Goal: Task Accomplishment & Management: Use online tool/utility

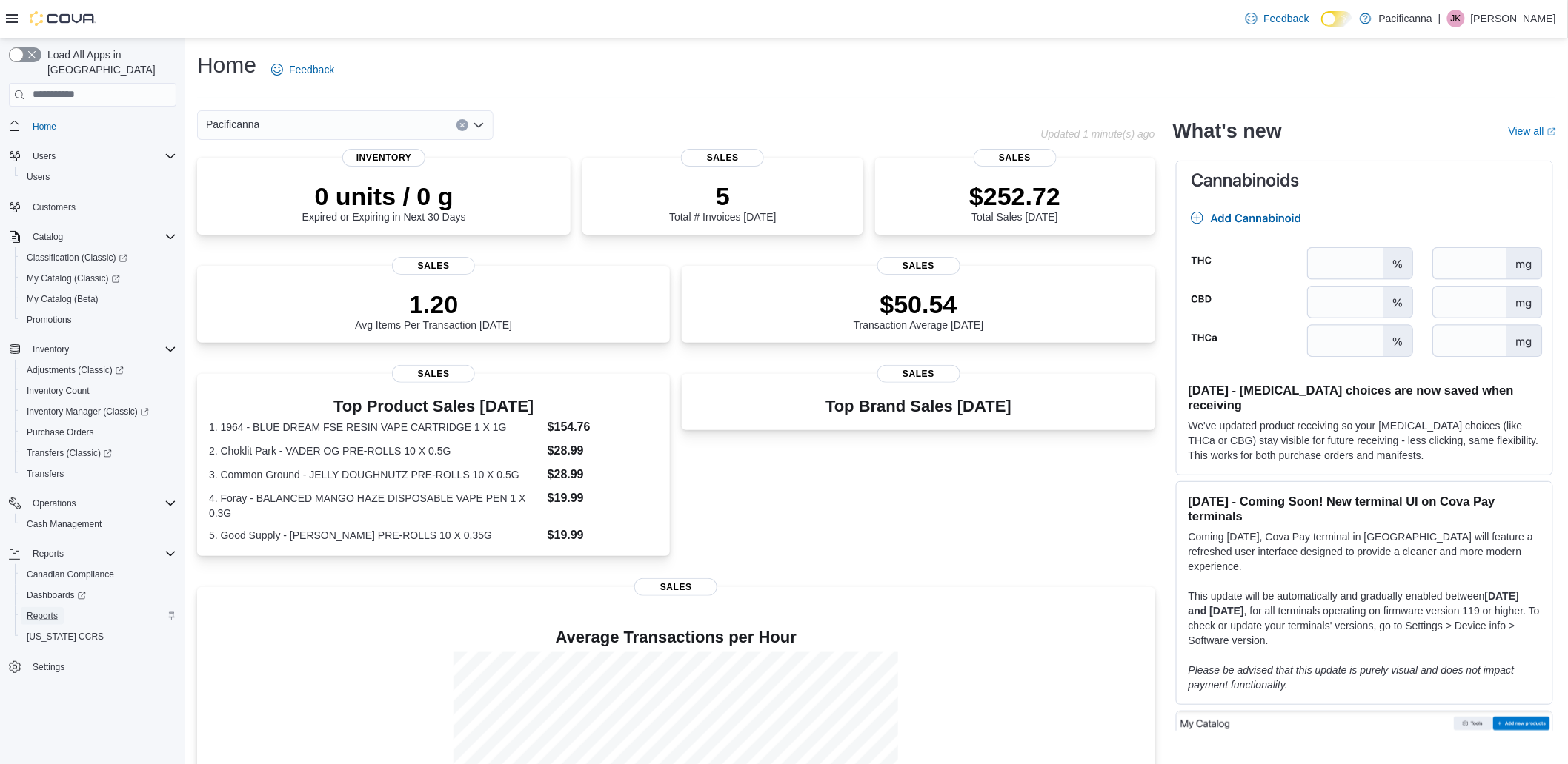
click at [47, 610] on span "Reports" at bounding box center [41, 616] width 31 height 12
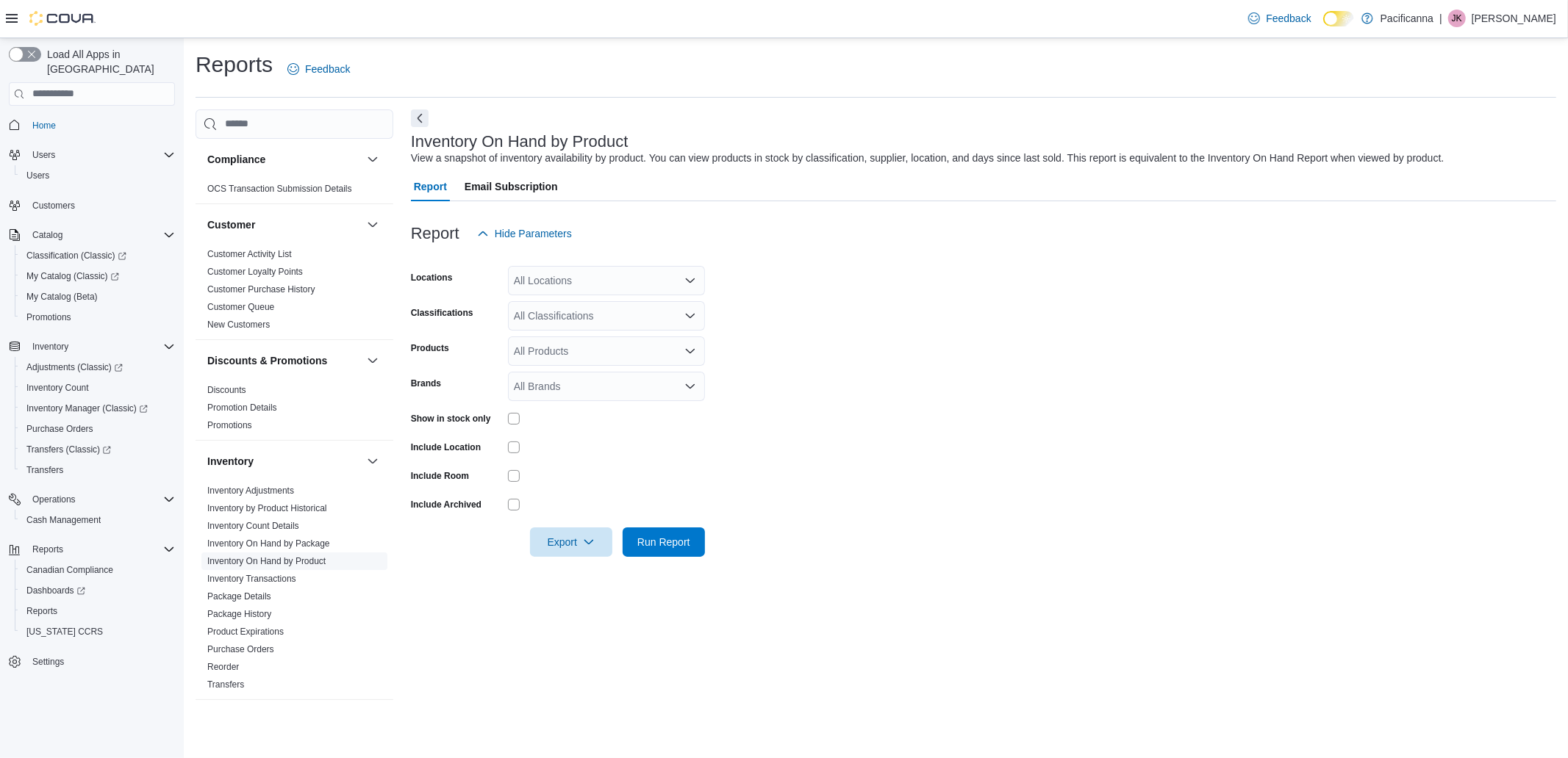
click at [289, 560] on link "Inventory On Hand by Product" at bounding box center [266, 561] width 119 height 10
click at [693, 531] on span "Run Report" at bounding box center [664, 541] width 65 height 29
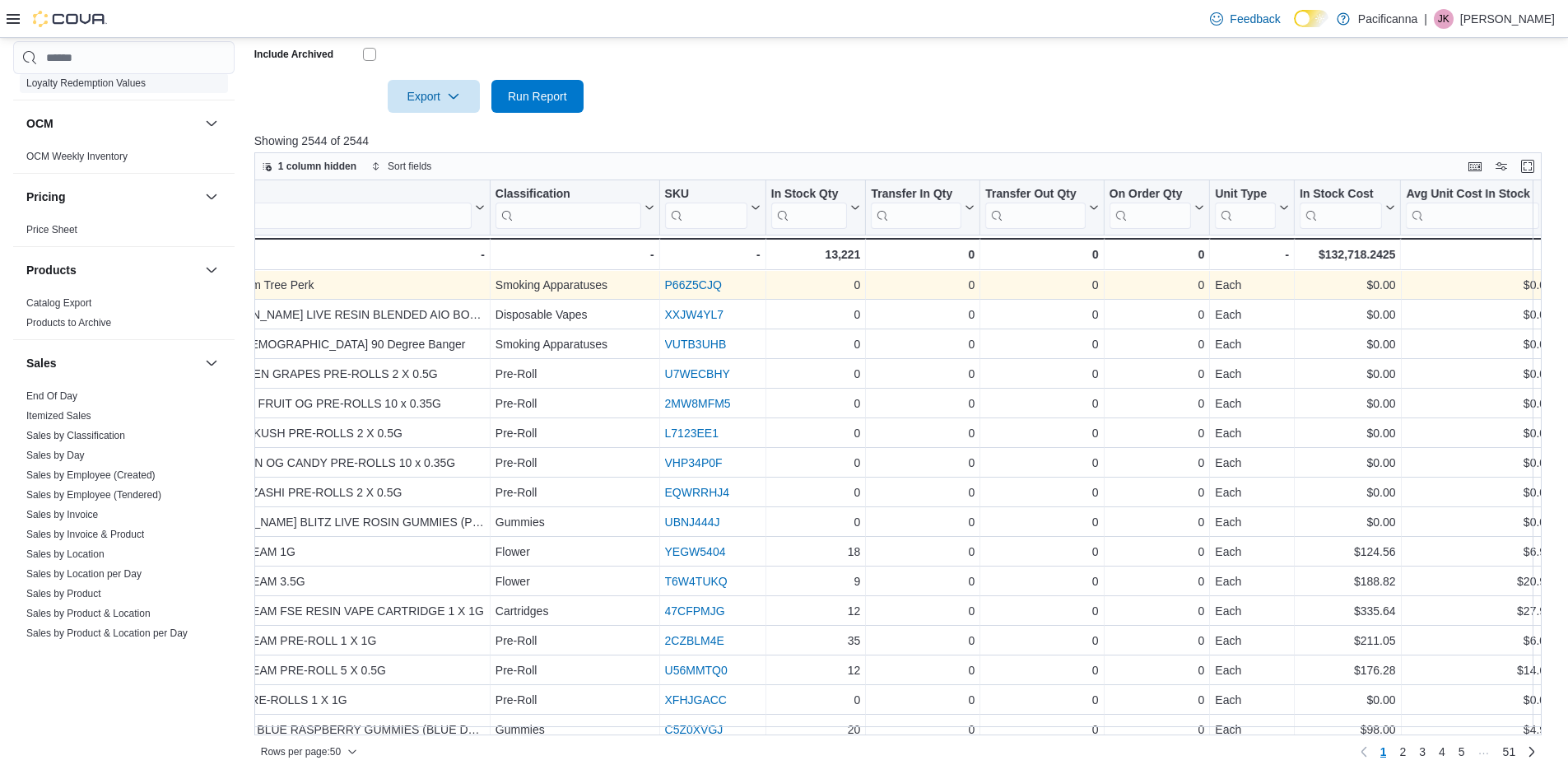
scroll to position [719, 0]
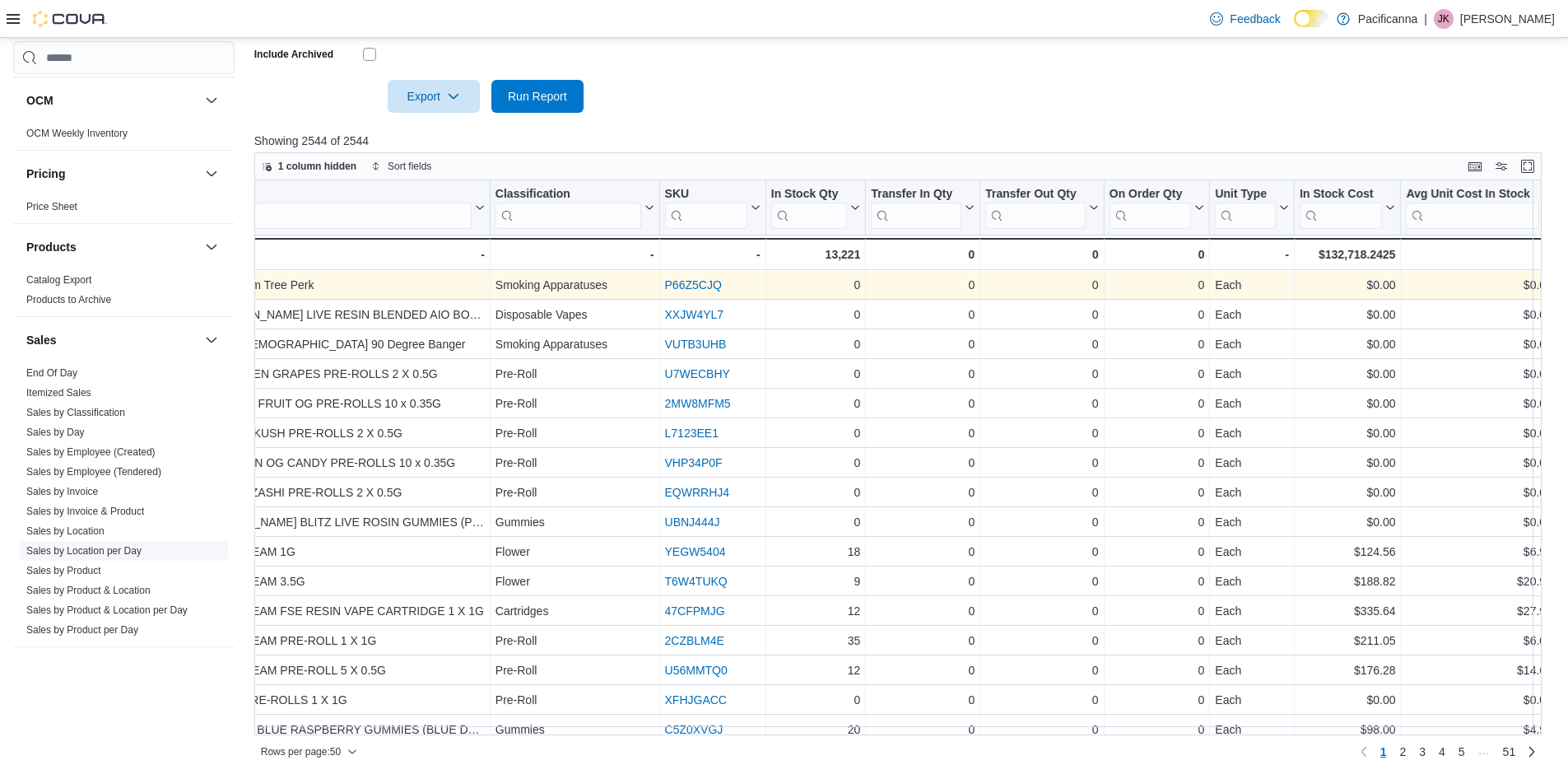
click at [85, 550] on link "Sales by Location per Day" at bounding box center [84, 551] width 115 height 12
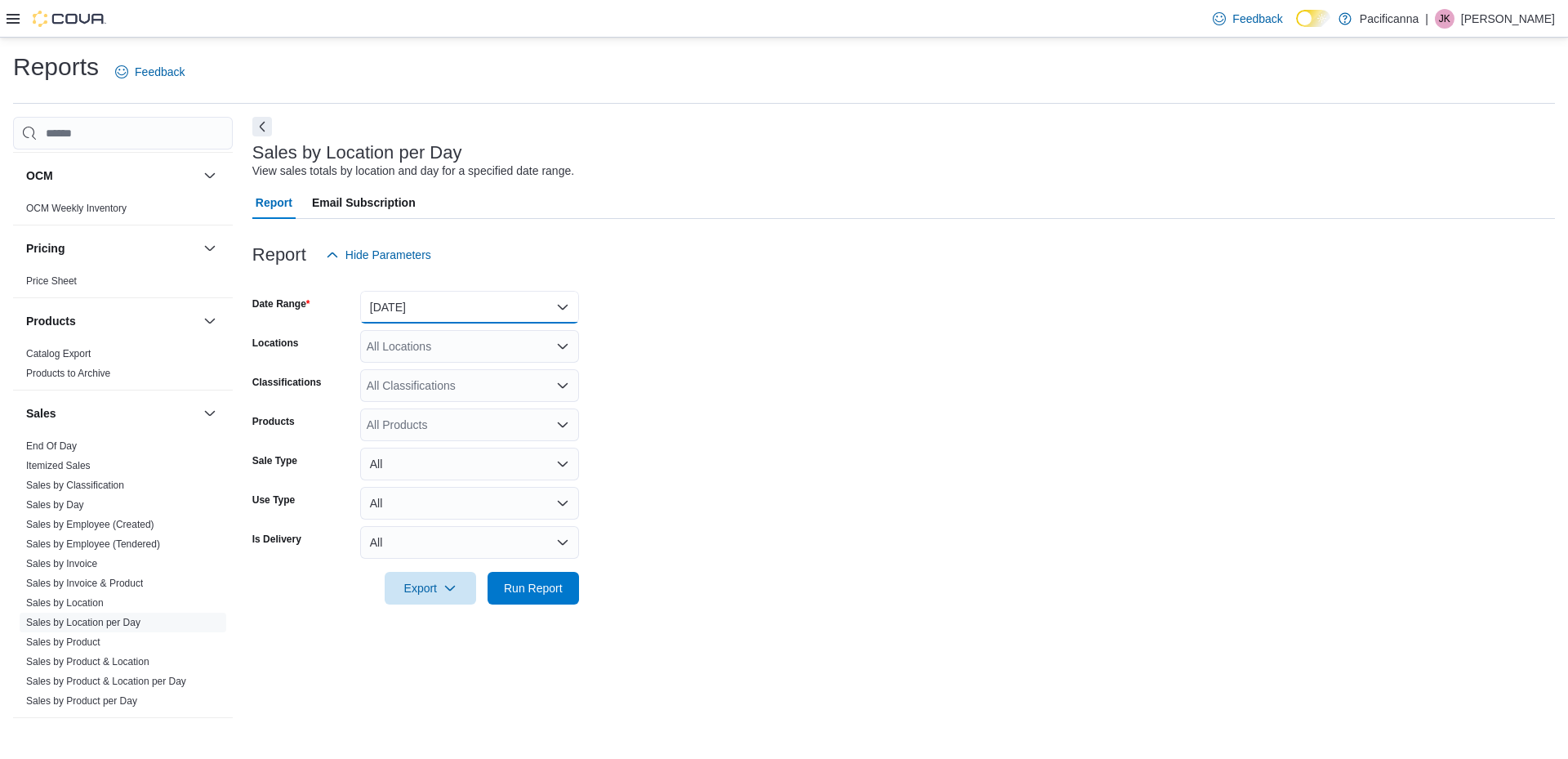
click at [391, 312] on button "Yesterday" at bounding box center [470, 307] width 219 height 32
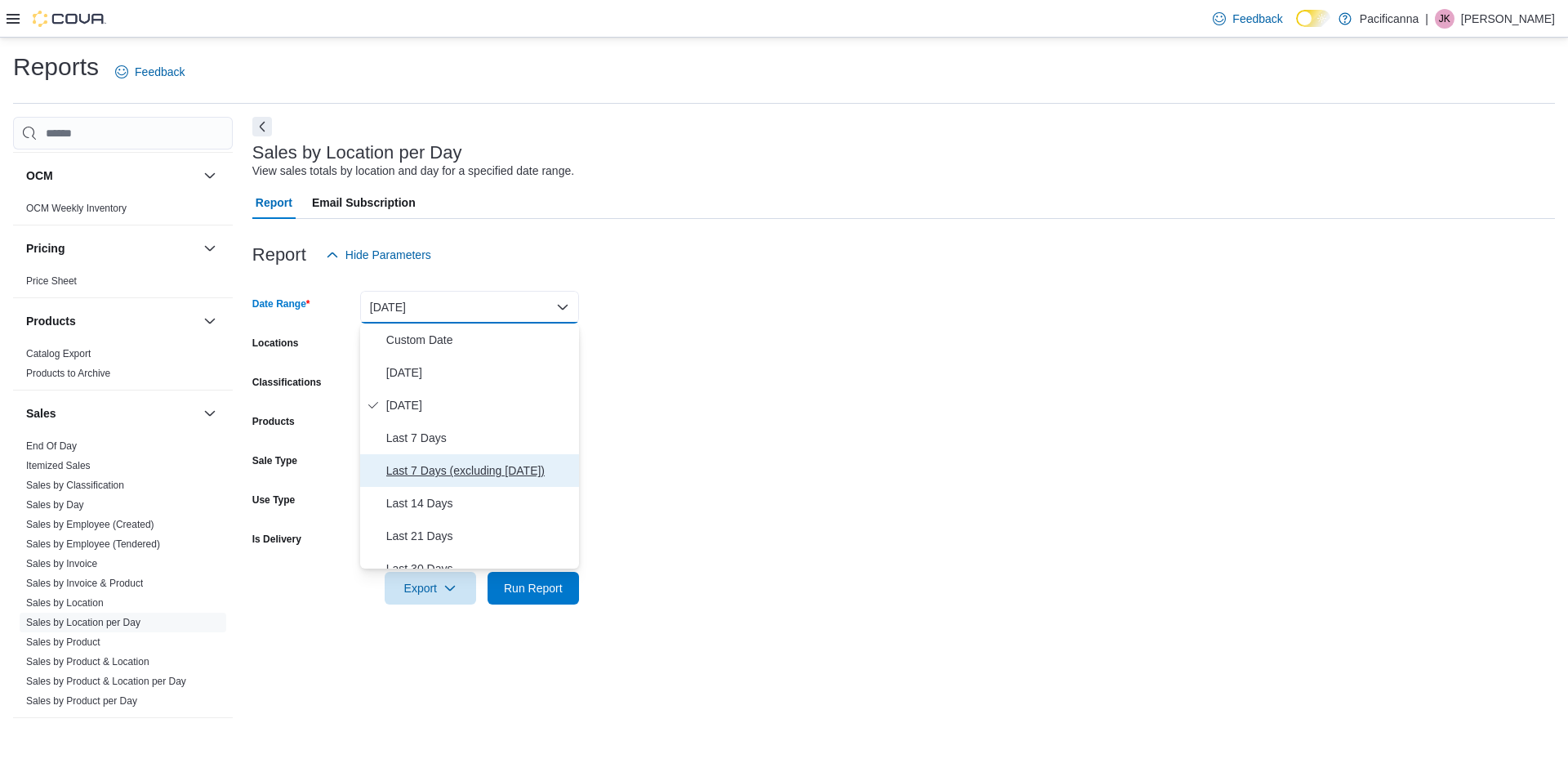
click at [438, 469] on span "Last 7 Days (excluding today)" at bounding box center [479, 471] width 186 height 20
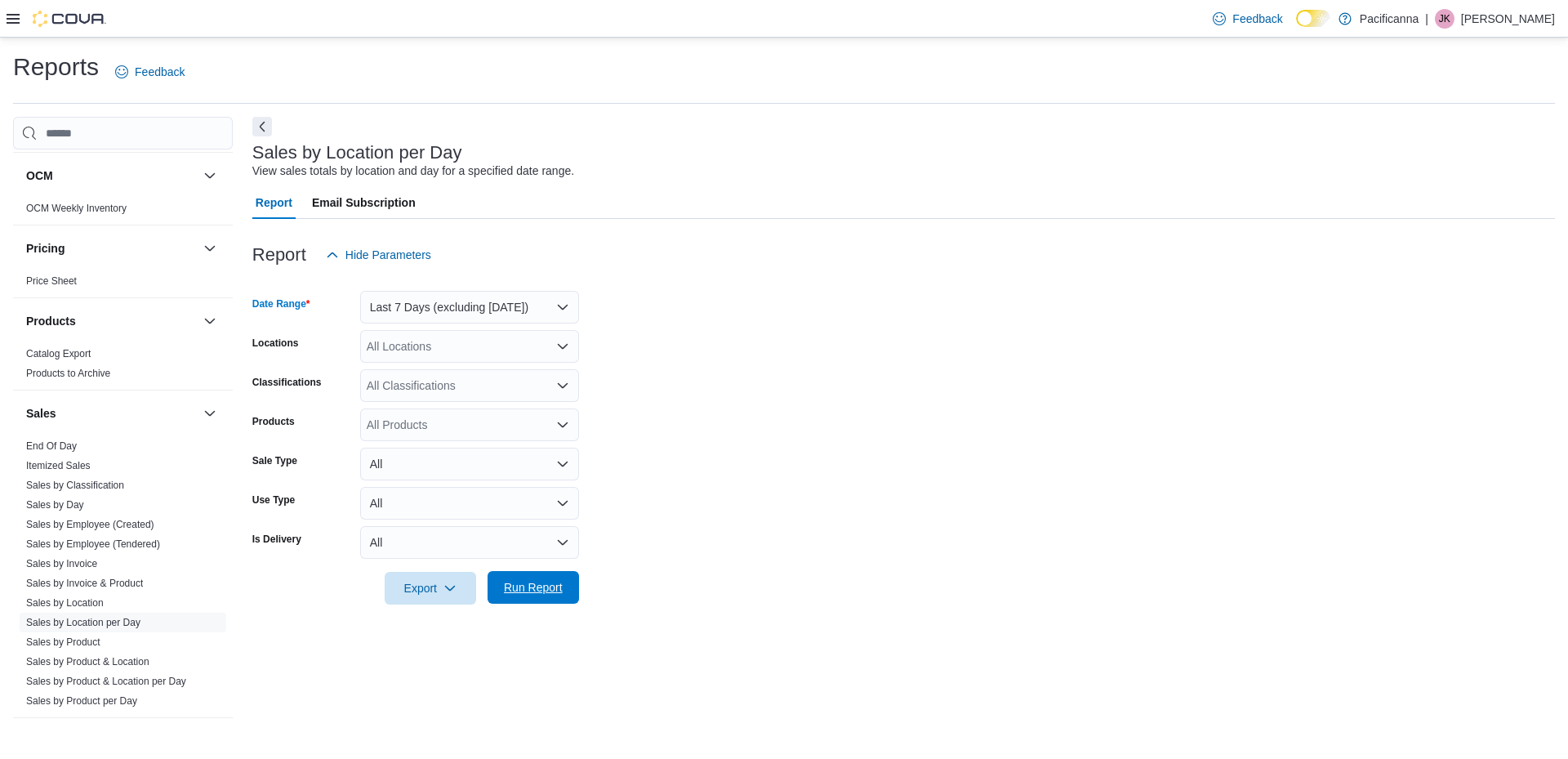
click at [519, 581] on span "Run Report" at bounding box center [533, 587] width 59 height 17
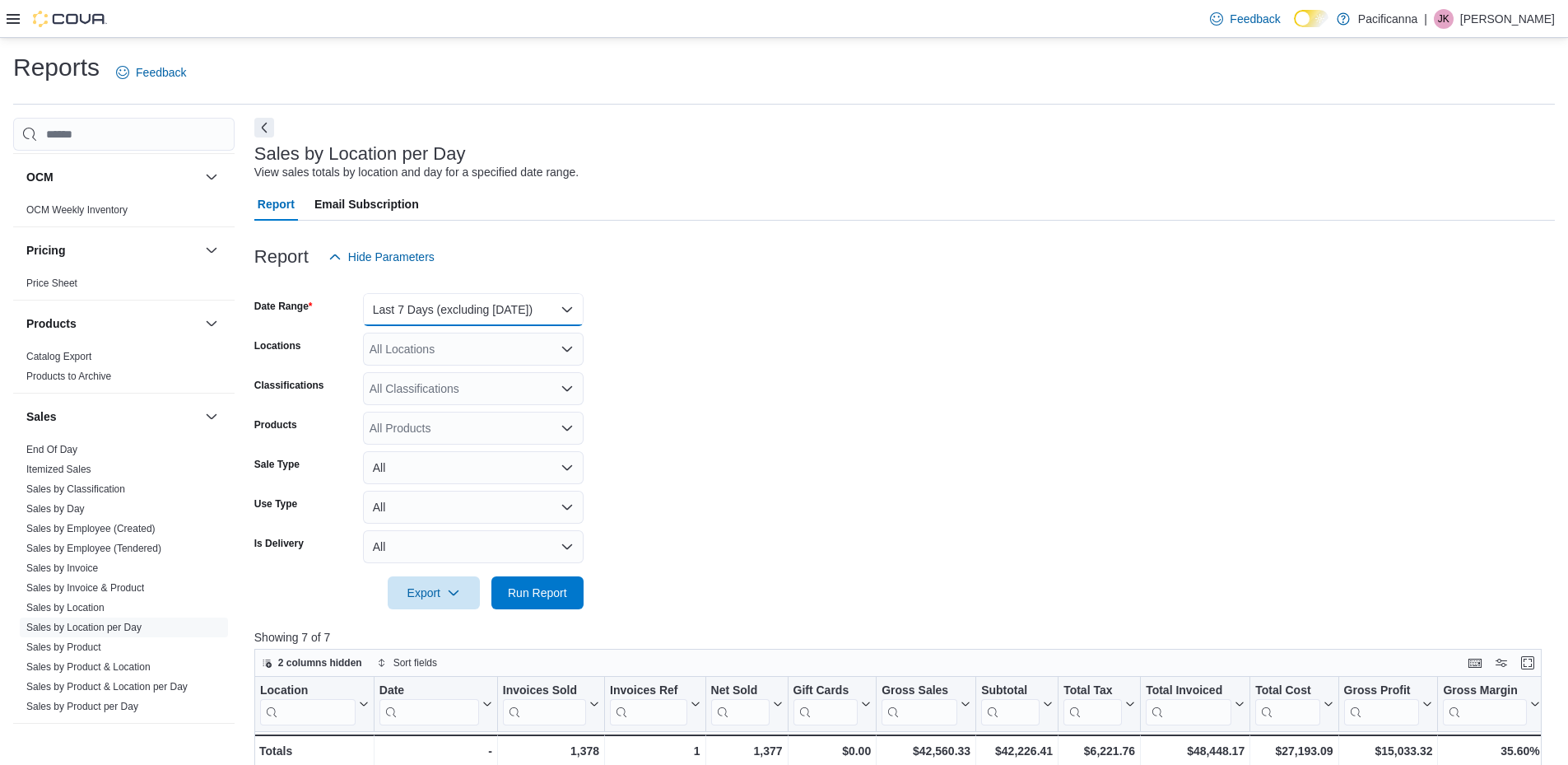
click at [552, 301] on button "Last 7 Days (excluding today)" at bounding box center [473, 309] width 220 height 33
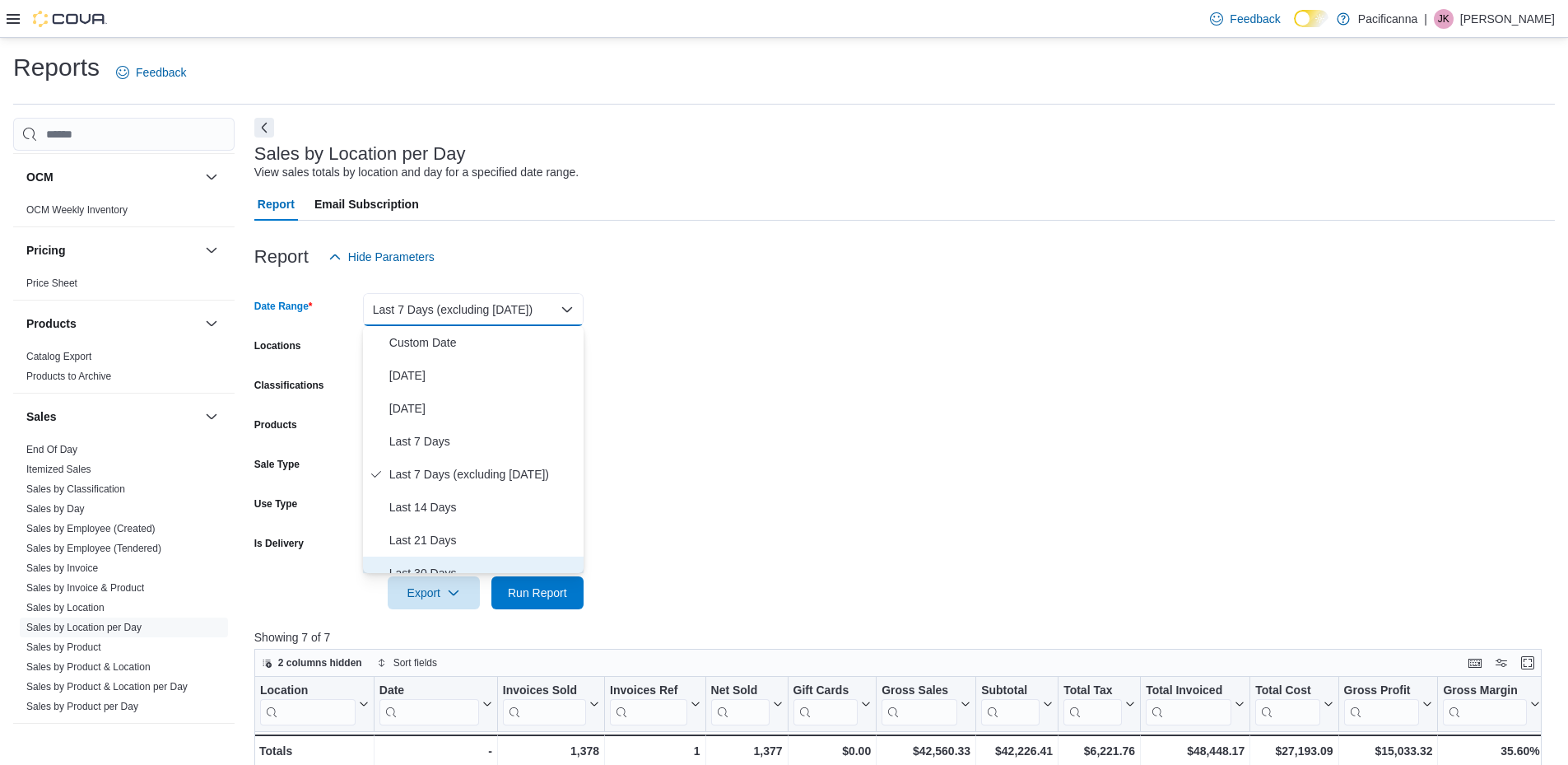
click at [427, 565] on span "Last 30 Days" at bounding box center [483, 573] width 188 height 20
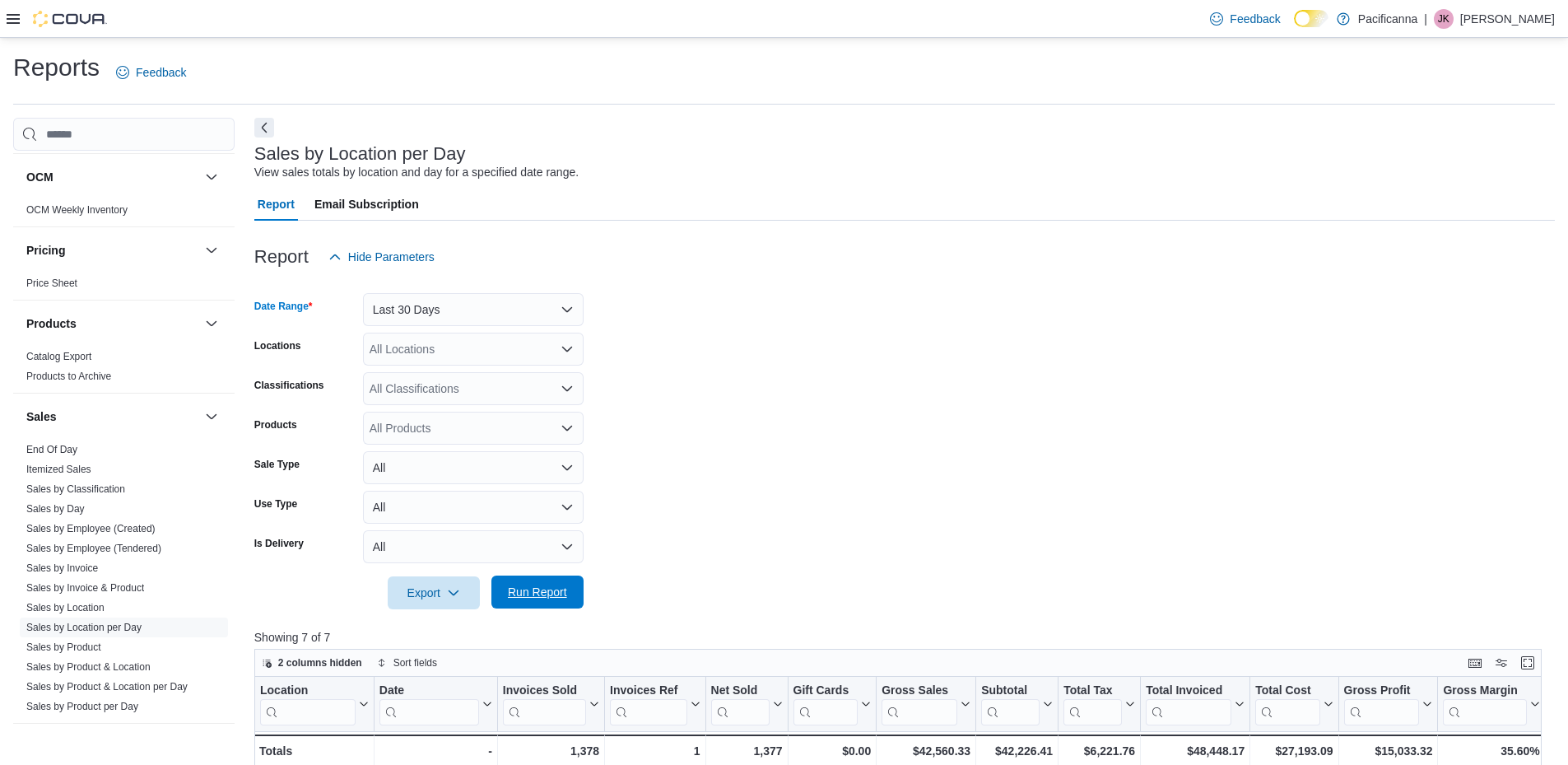
click at [551, 580] on span "Run Report" at bounding box center [537, 591] width 73 height 33
